Goal: Communication & Community: Answer question/provide support

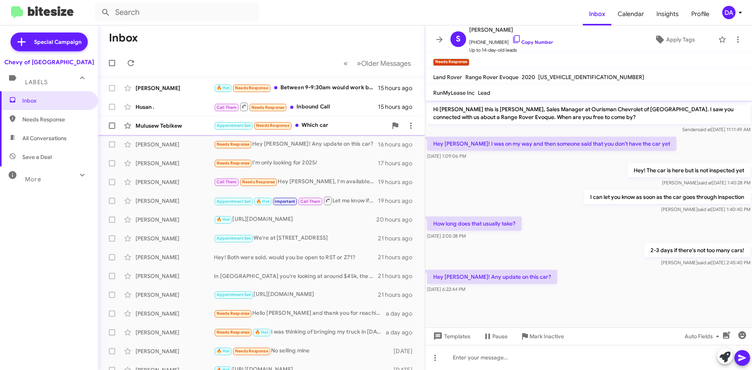
click at [330, 131] on div "Mulusew Tebikew Appointment Set Needs Response Which car 16 hours ago" at bounding box center [261, 126] width 315 height 16
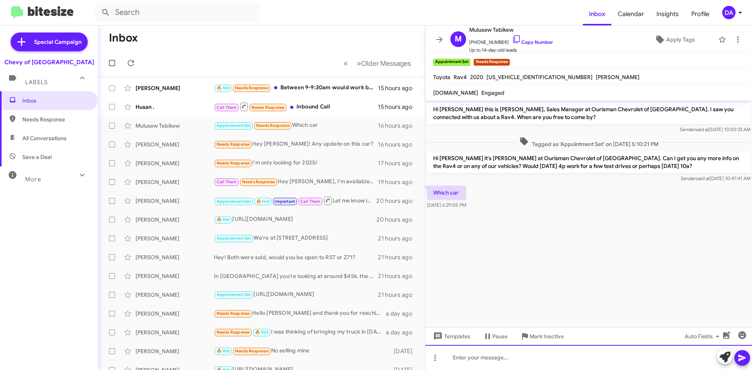
click at [543, 348] on div at bounding box center [589, 357] width 327 height 25
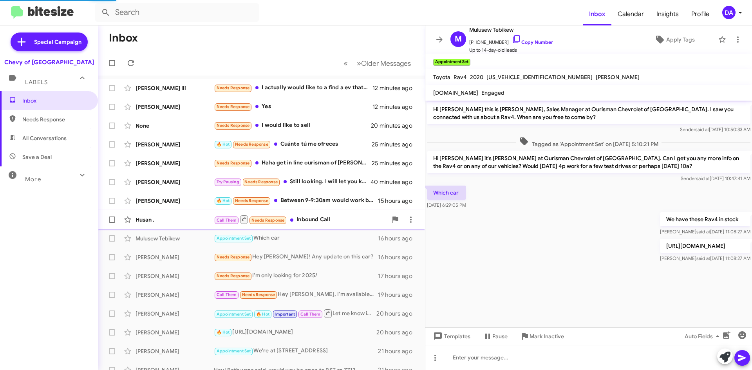
click at [324, 219] on div "Call Them Needs Response Inbound Call" at bounding box center [301, 220] width 174 height 10
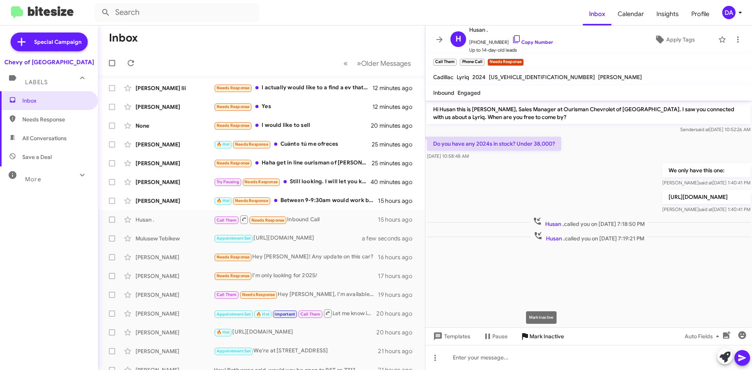
click at [549, 336] on span "Mark Inactive" at bounding box center [547, 337] width 34 height 14
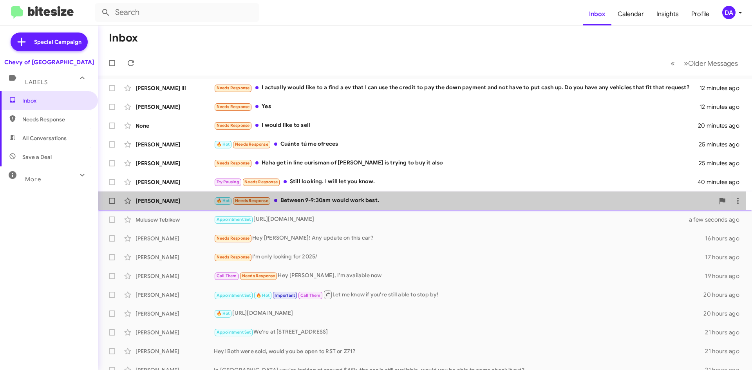
click at [340, 204] on div "🔥 Hot Needs Response Between 9-9:30am would work best." at bounding box center [464, 200] width 501 height 9
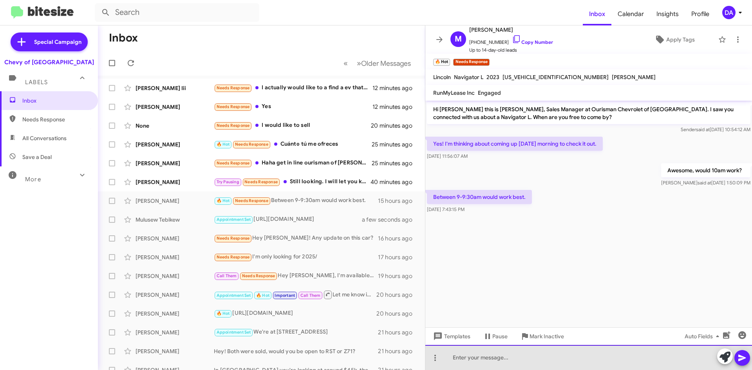
click at [526, 358] on div at bounding box center [589, 357] width 327 height 25
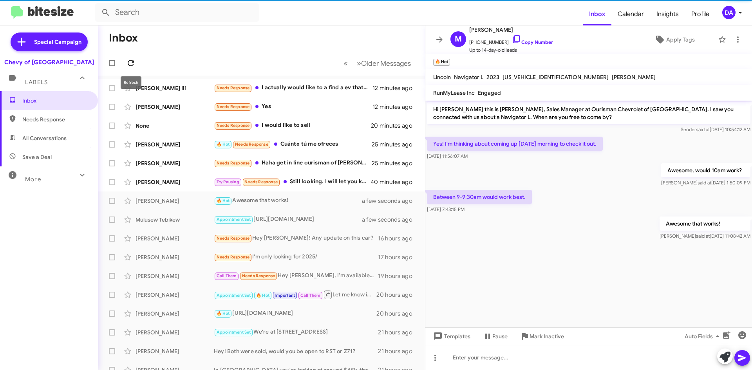
click at [128, 61] on icon at bounding box center [130, 62] width 9 height 9
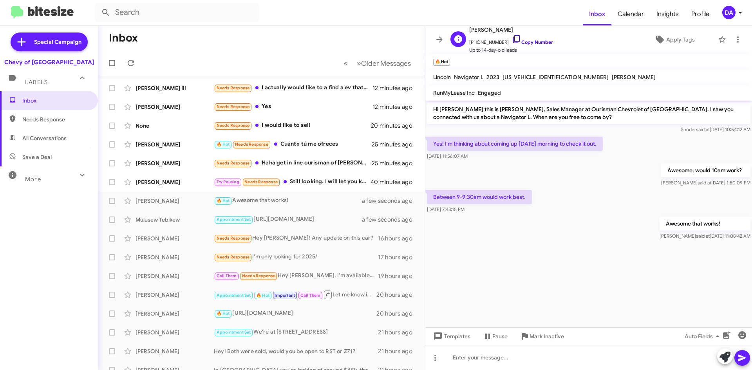
click at [538, 40] on link "Copy Number" at bounding box center [532, 42] width 41 height 6
click at [132, 67] on icon at bounding box center [130, 62] width 9 height 9
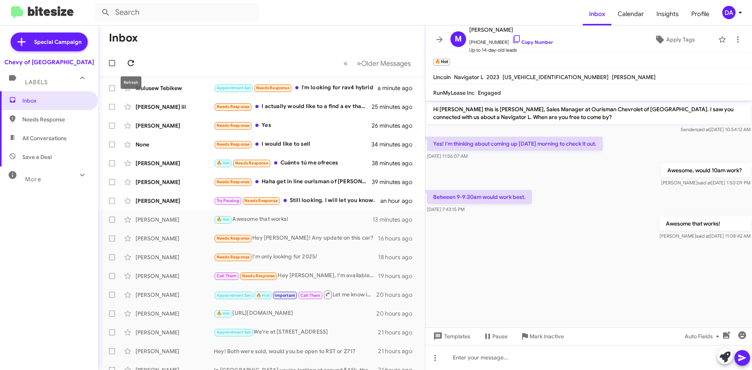
click at [133, 61] on icon at bounding box center [131, 63] width 6 height 6
